Goal: Information Seeking & Learning: Learn about a topic

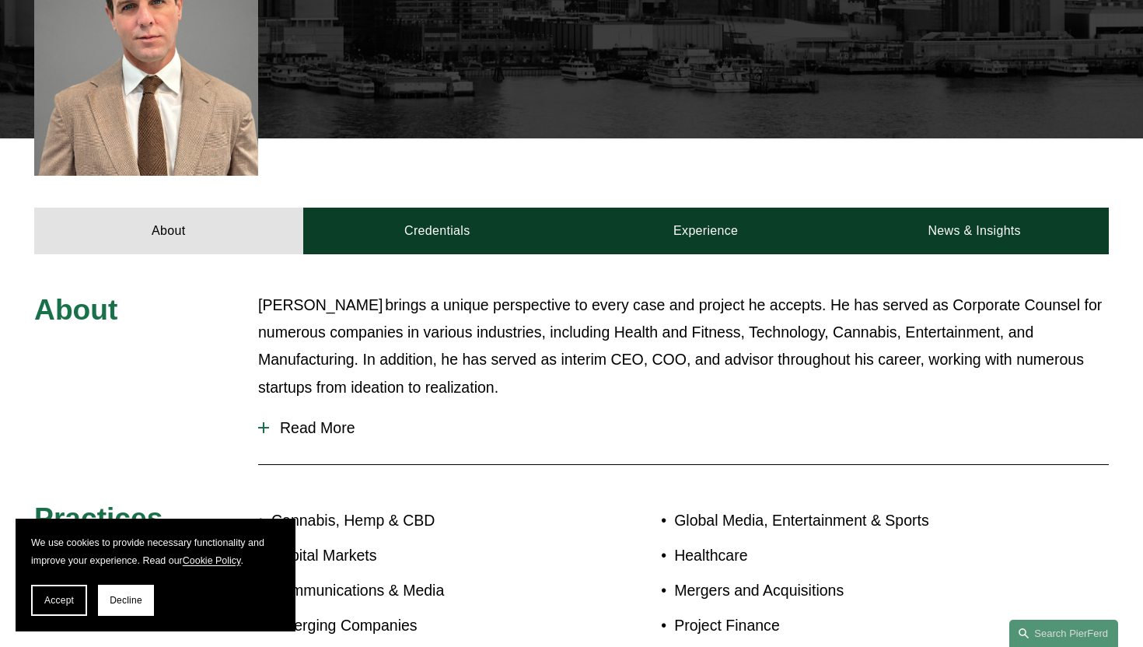
scroll to position [525, 0]
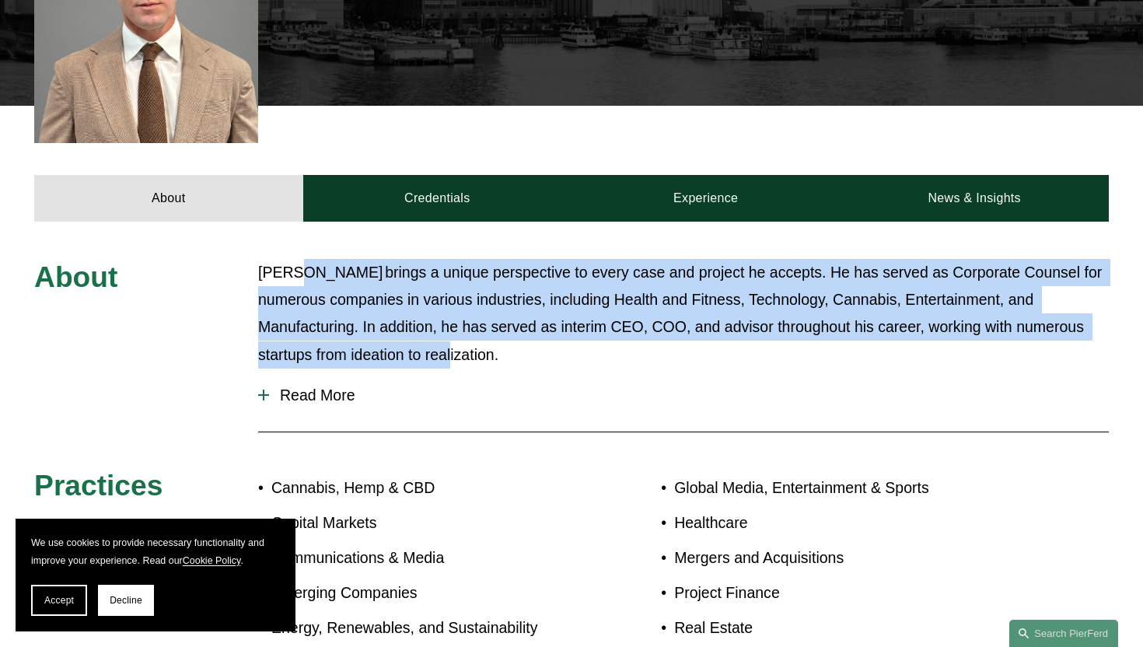
drag, startPoint x: 464, startPoint y: 329, endPoint x: 293, endPoint y: 244, distance: 191.0
click at [293, 259] on p "[PERSON_NAME] brings a unique perspective to every case and project he accepts.…" at bounding box center [683, 314] width 851 height 110
drag, startPoint x: 258, startPoint y: 244, endPoint x: 429, endPoint y: 329, distance: 190.3
click at [429, 329] on p "[PERSON_NAME] brings a unique perspective to every case and project he accepts.…" at bounding box center [683, 314] width 851 height 110
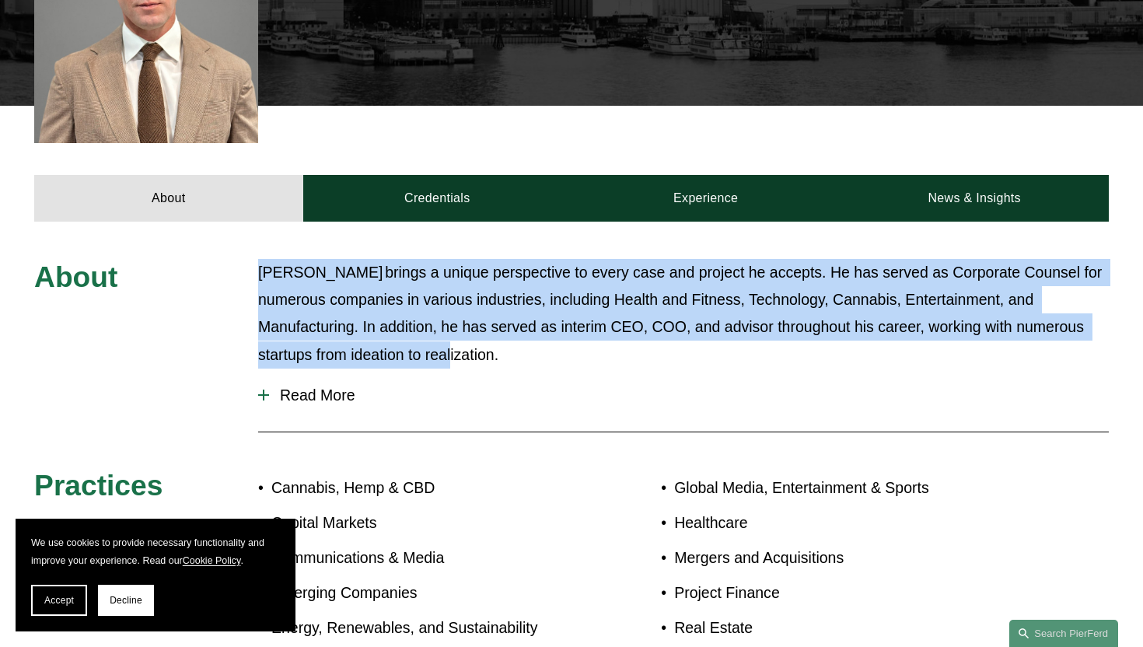
click at [429, 329] on p "[PERSON_NAME] brings a unique perspective to every case and project he accepts.…" at bounding box center [683, 314] width 851 height 110
drag, startPoint x: 429, startPoint y: 329, endPoint x: 275, endPoint y: 254, distance: 170.5
click at [275, 259] on p "[PERSON_NAME] brings a unique perspective to every case and project he accepts.…" at bounding box center [683, 314] width 851 height 110
drag, startPoint x: 275, startPoint y: 254, endPoint x: 416, endPoint y: 324, distance: 157.2
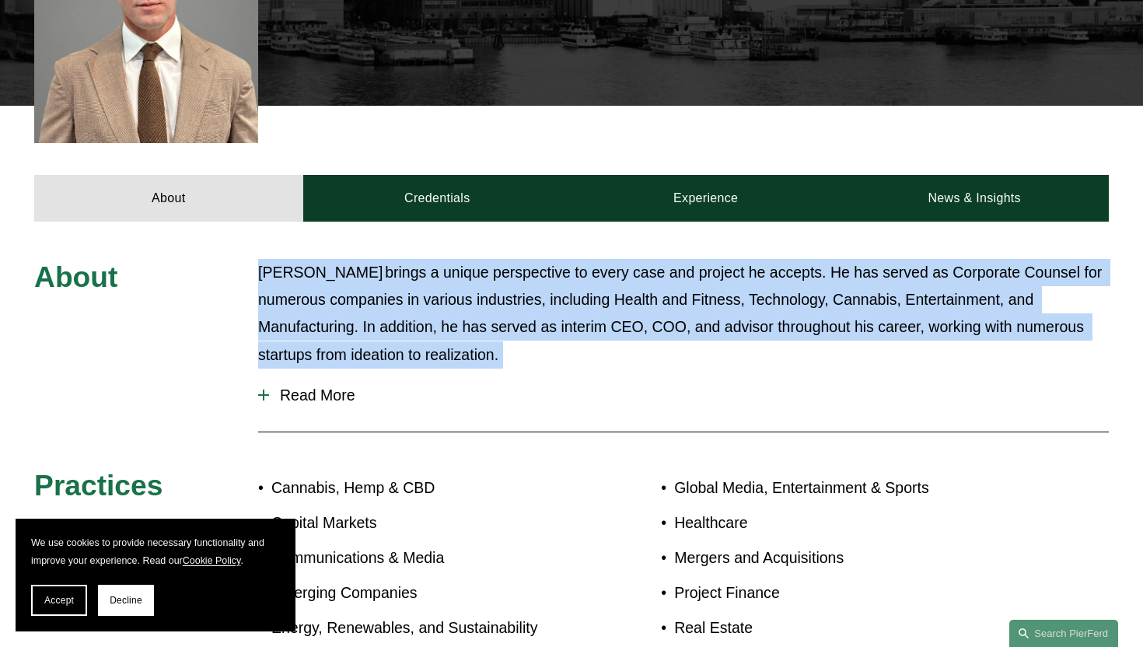
click at [416, 324] on p "[PERSON_NAME] brings a unique perspective to every case and project he accepts.…" at bounding box center [683, 314] width 851 height 110
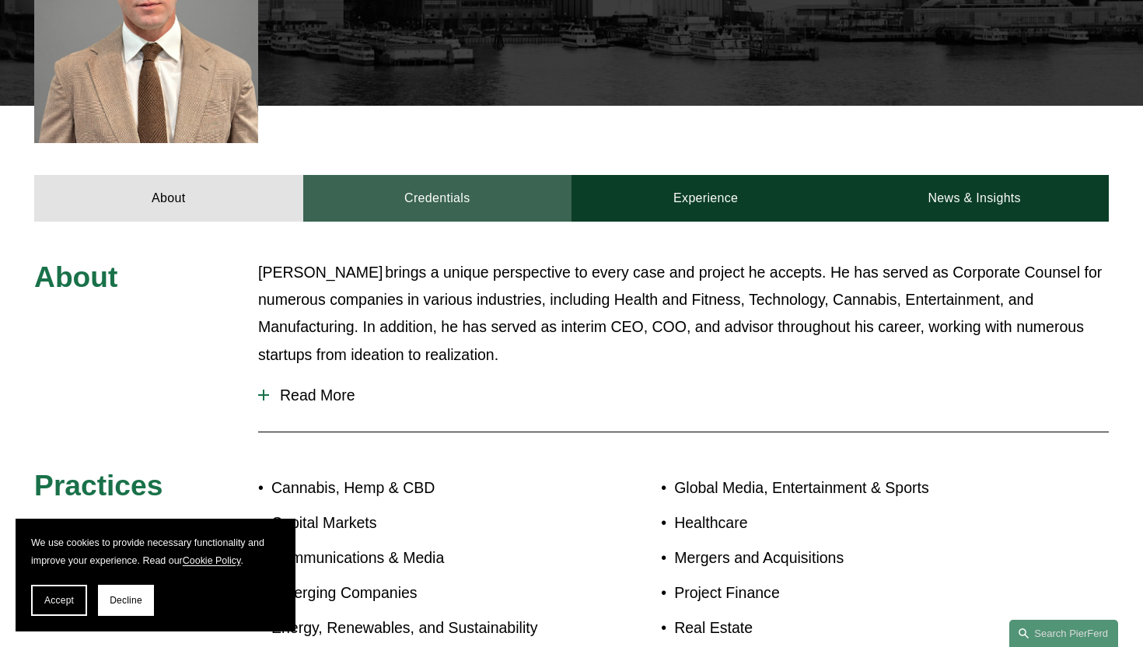
click at [441, 184] on link "Credentials" at bounding box center [437, 198] width 268 height 46
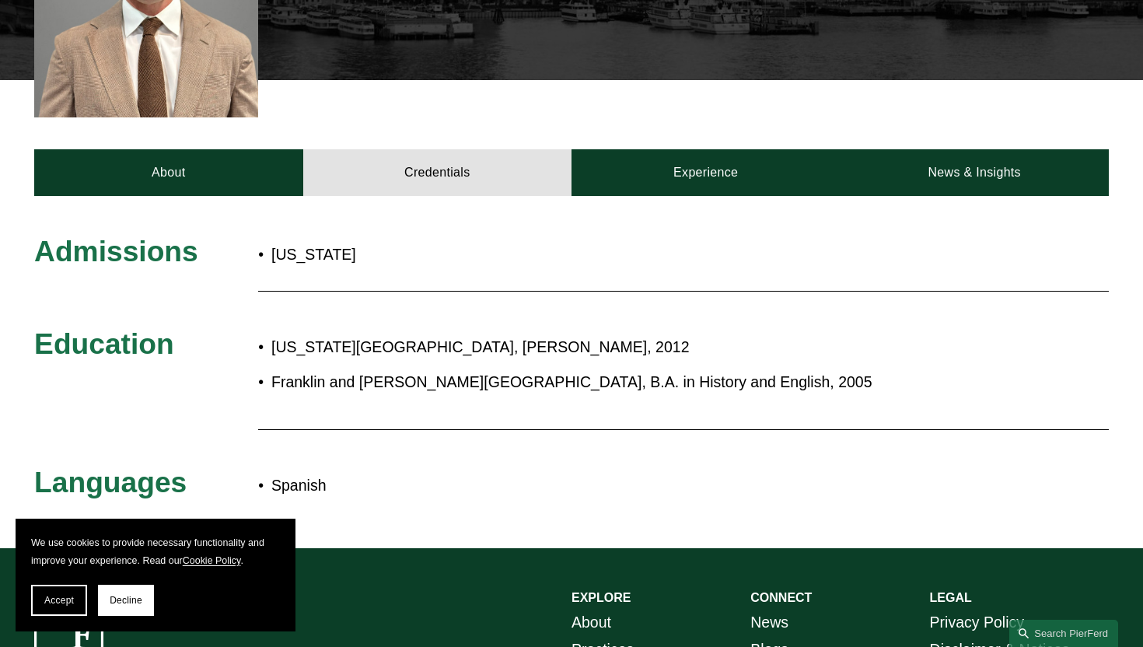
scroll to position [559, 0]
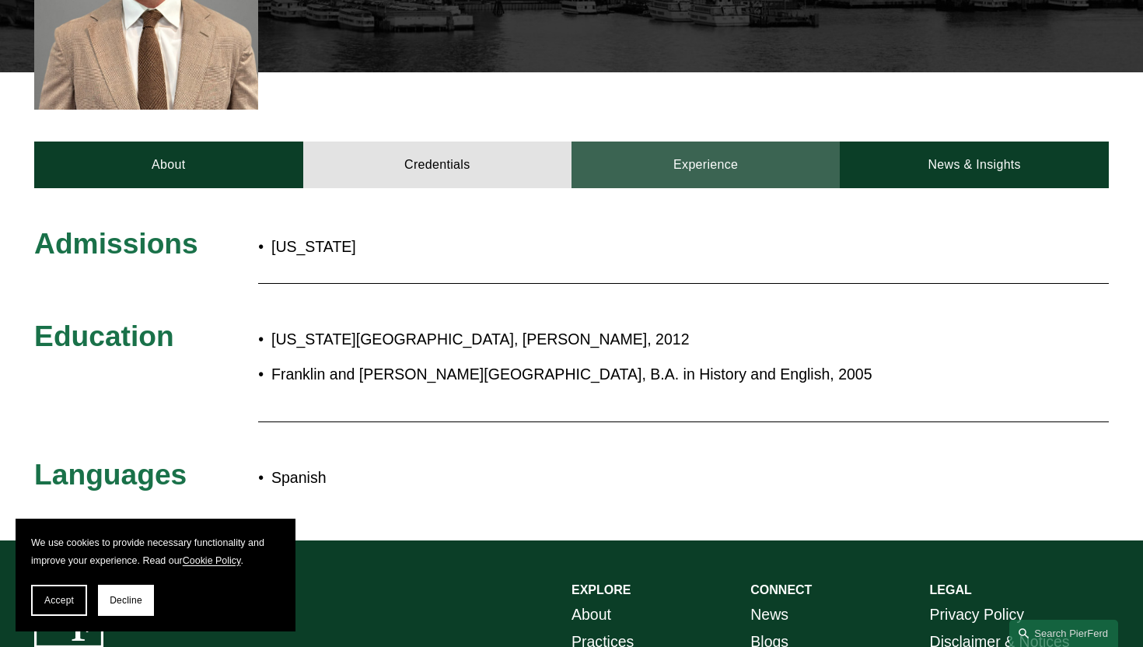
click at [684, 159] on link "Experience" at bounding box center [706, 165] width 268 height 46
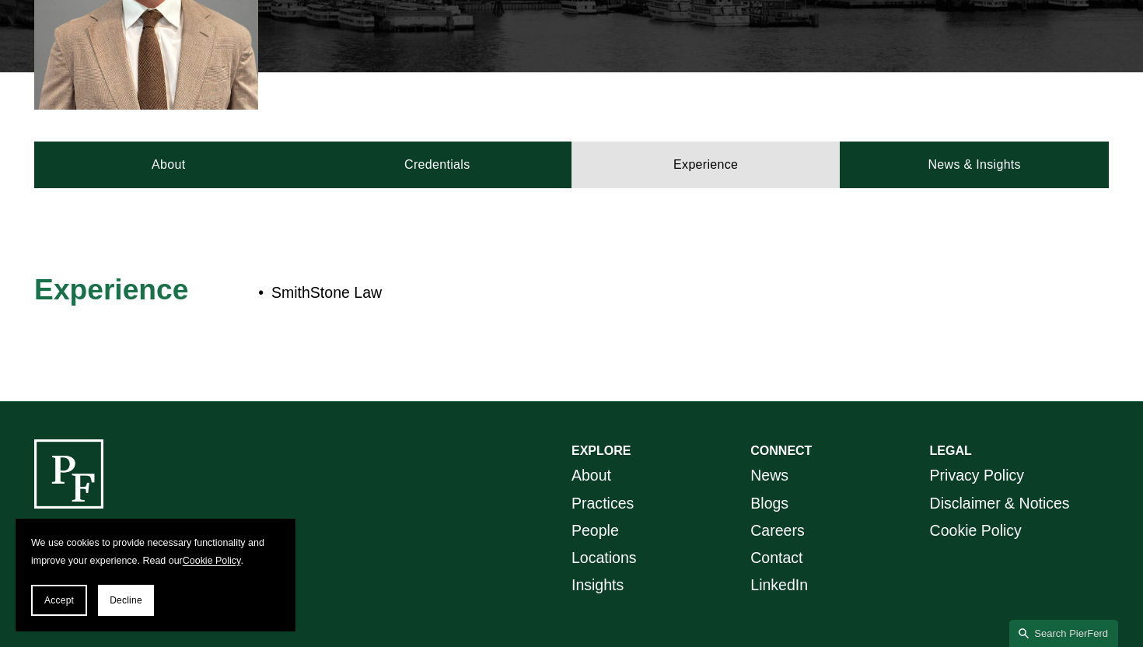
click at [901, 188] on div at bounding box center [571, 295] width 1143 height 214
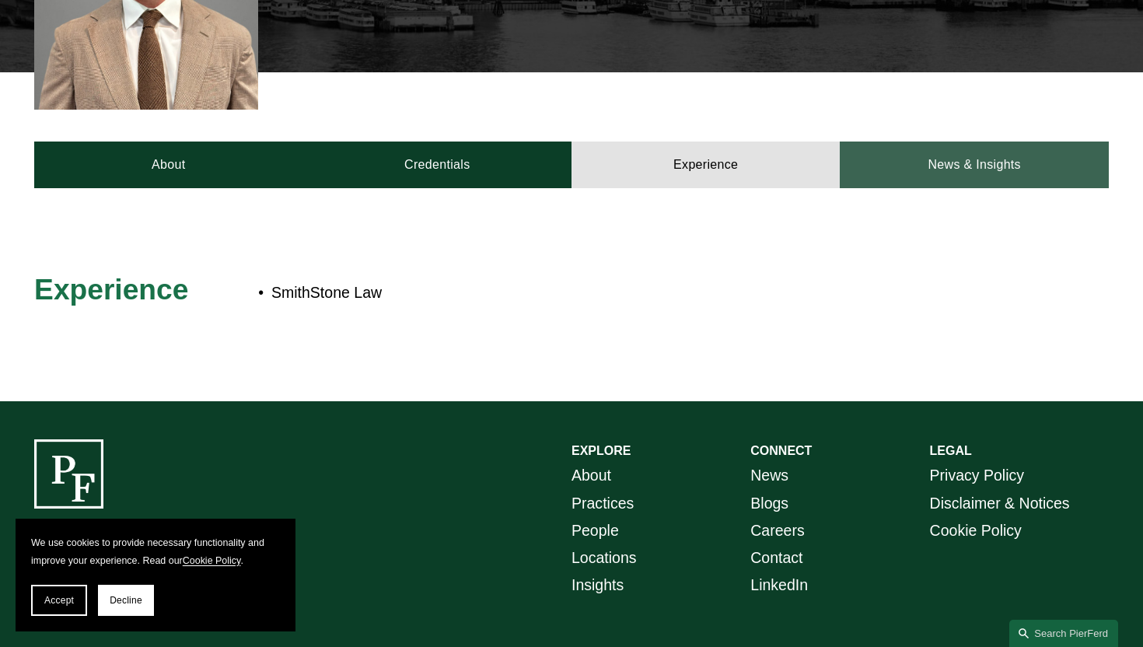
click at [930, 147] on link "News & Insights" at bounding box center [974, 165] width 268 height 46
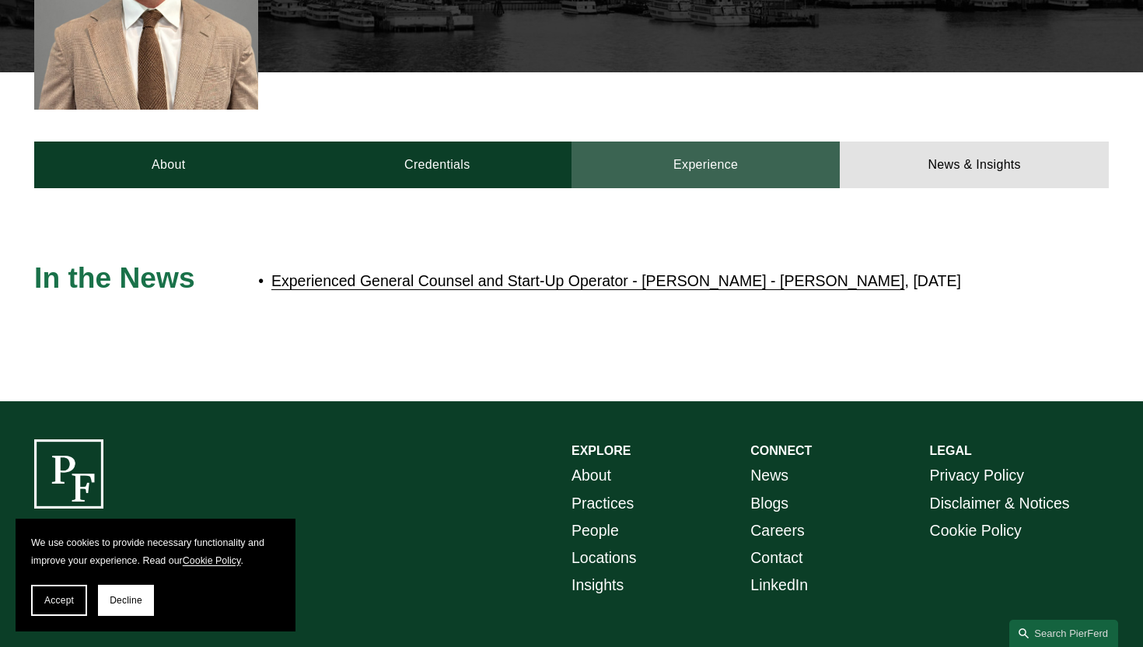
click at [743, 147] on link "Experience" at bounding box center [706, 165] width 268 height 46
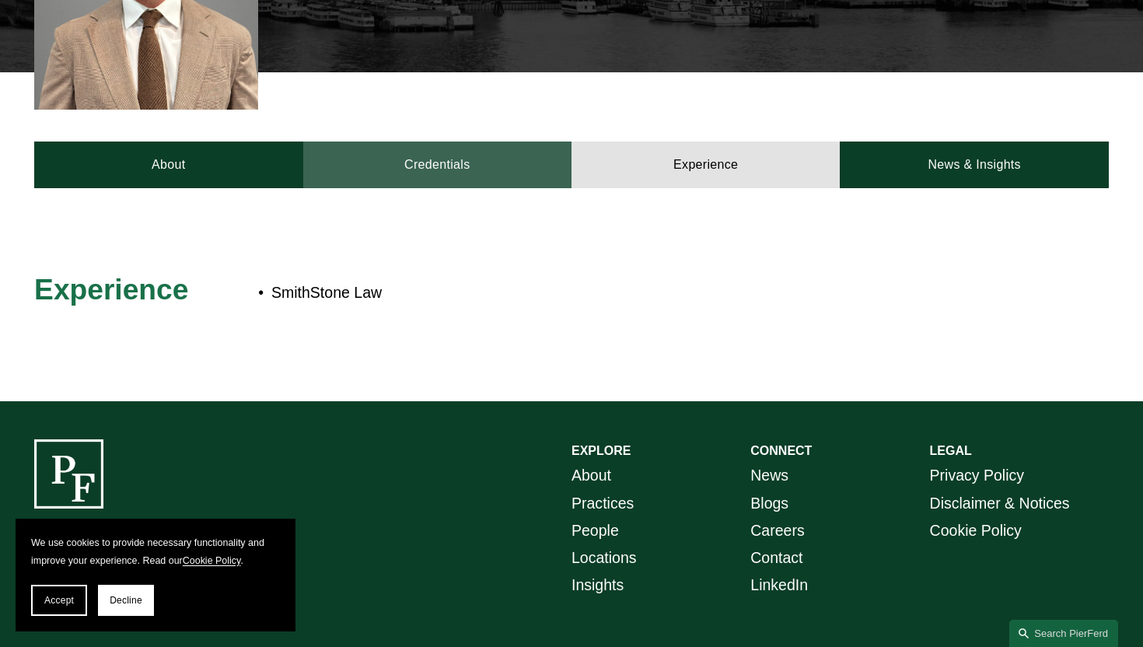
click at [433, 152] on link "Credentials" at bounding box center [437, 165] width 268 height 46
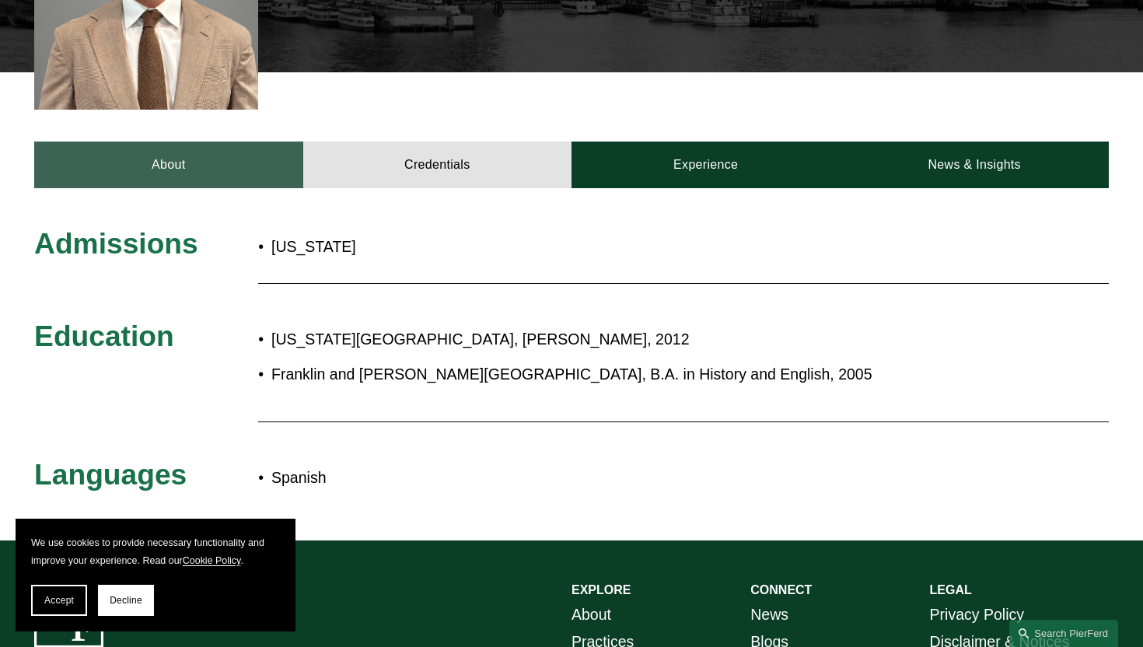
click at [250, 142] on link "About" at bounding box center [168, 165] width 268 height 46
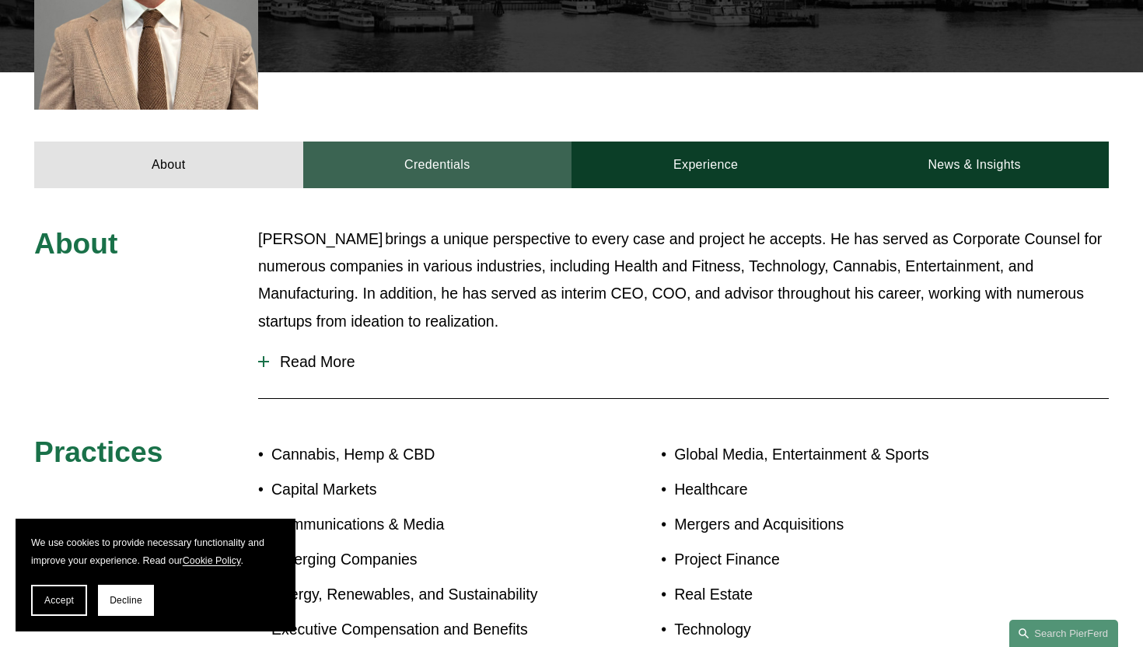
click at [355, 142] on link "Credentials" at bounding box center [437, 165] width 268 height 46
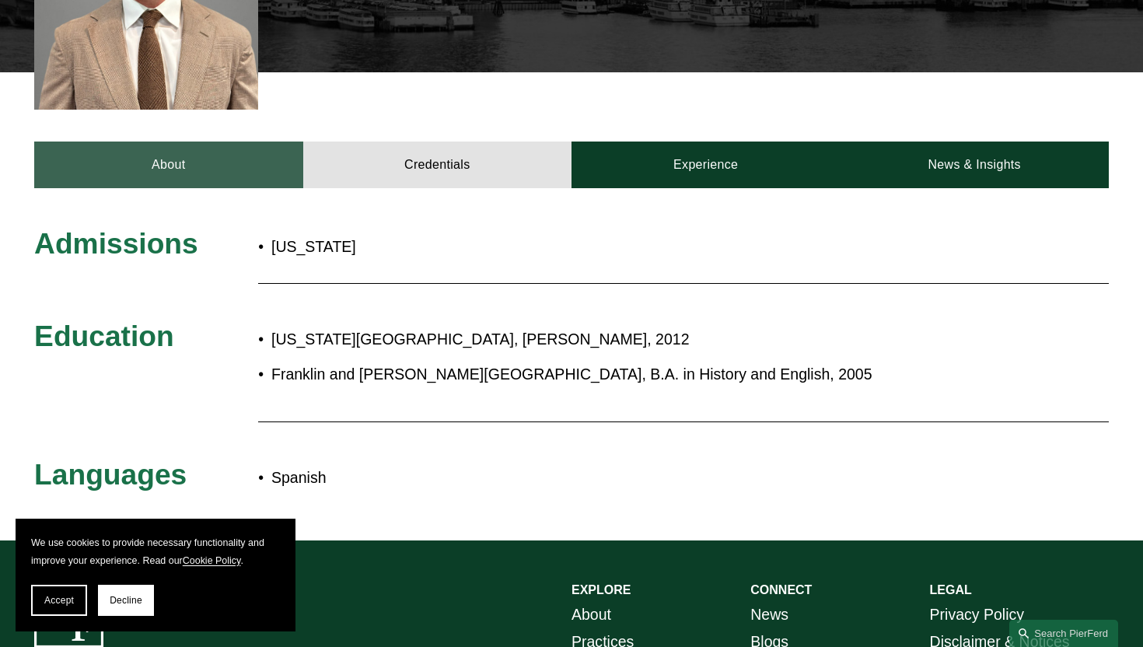
click at [272, 142] on link "About" at bounding box center [168, 165] width 268 height 46
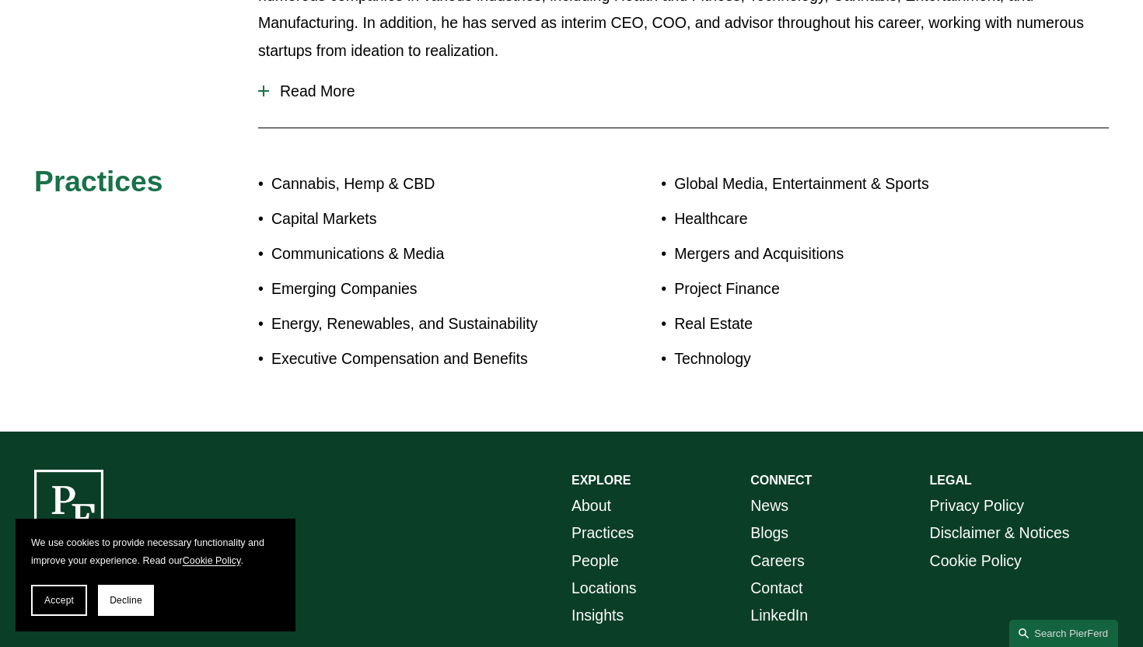
scroll to position [820, 0]
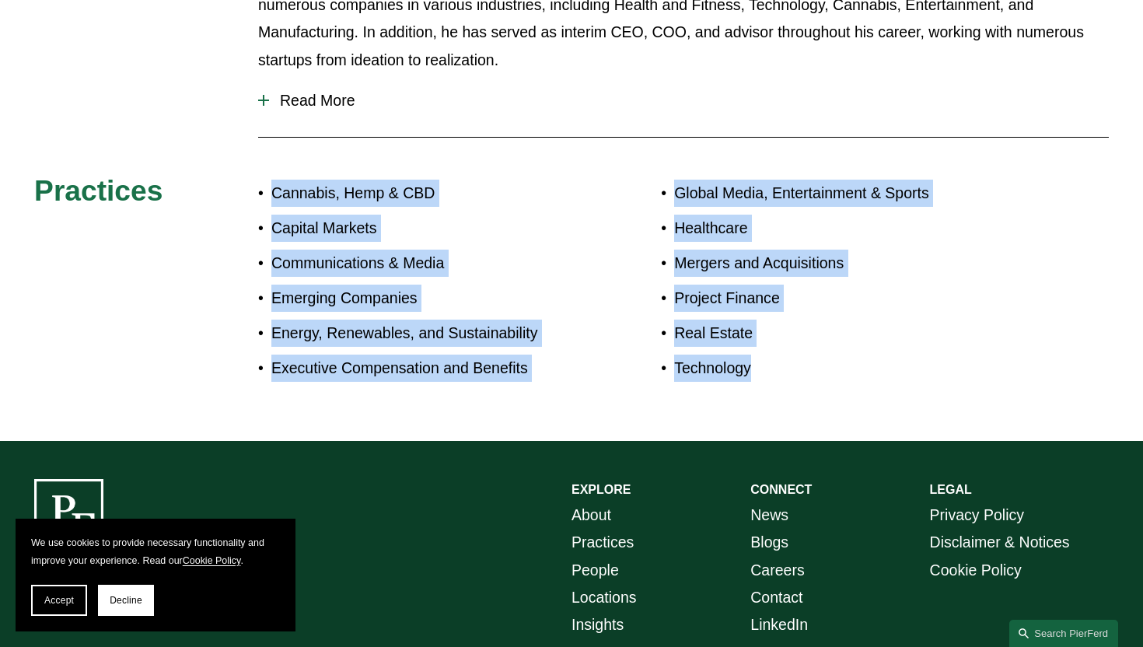
drag, startPoint x: 257, startPoint y: 141, endPoint x: 755, endPoint y: 362, distance: 545.7
click at [755, 362] on div "About [PERSON_NAME] brings a unique perspective to every case and project he ac…" at bounding box center [571, 183] width 1143 height 439
click at [755, 362] on div "Global Media, Entertainment & Sports Healthcare Mergers and Acquisitions Projec…" at bounding box center [840, 281] width 359 height 217
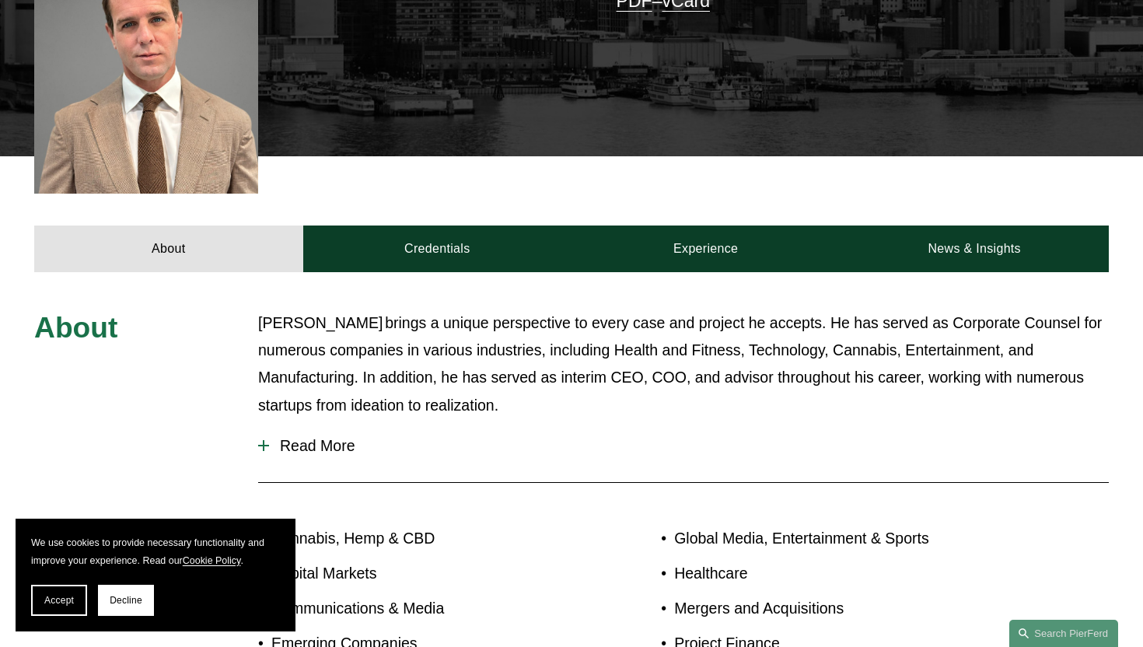
scroll to position [390, 0]
